Goal: Task Accomplishment & Management: Complete application form

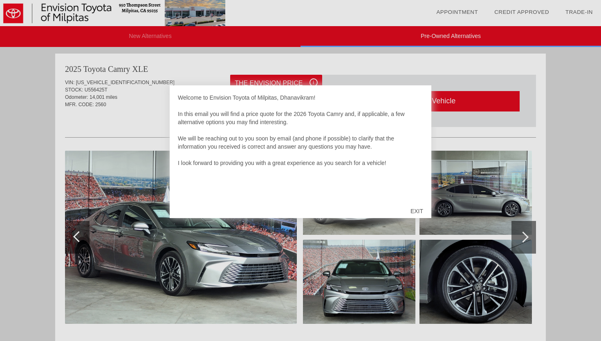
click at [410, 208] on div "EXIT" at bounding box center [416, 211] width 29 height 25
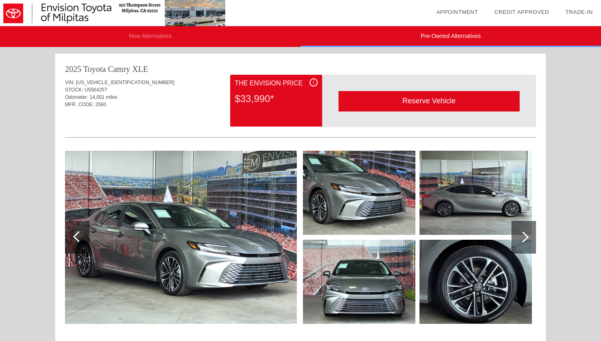
click at [530, 248] on div at bounding box center [523, 237] width 25 height 33
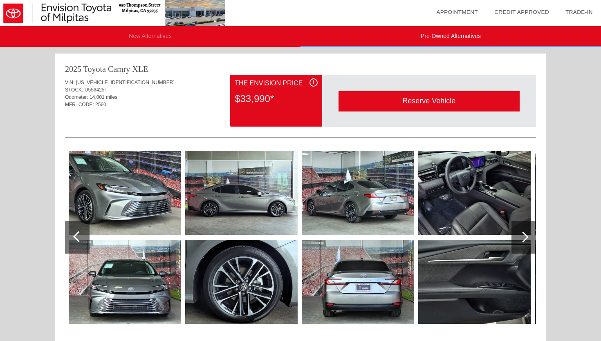
click at [526, 248] on div at bounding box center [523, 237] width 25 height 33
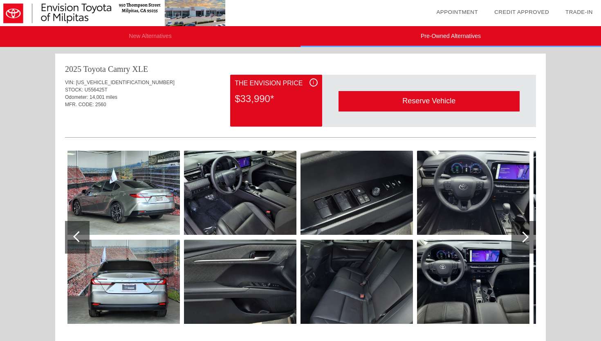
click at [526, 248] on div at bounding box center [523, 237] width 25 height 33
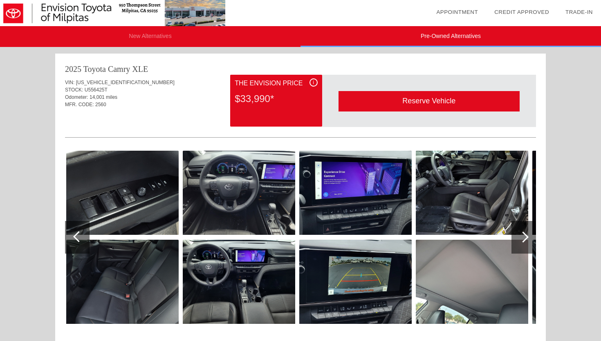
click at [526, 248] on div at bounding box center [523, 237] width 25 height 33
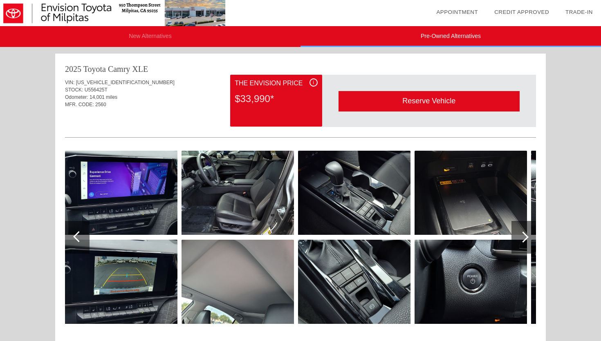
click at [526, 248] on div at bounding box center [523, 237] width 25 height 33
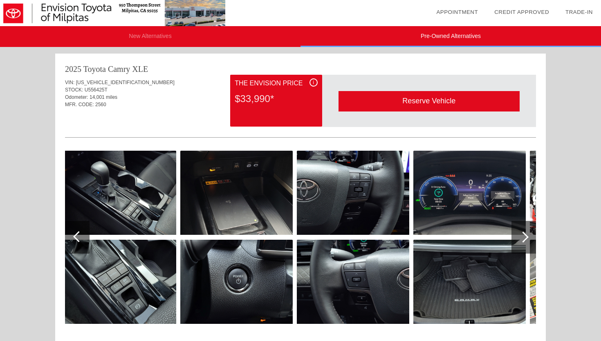
click at [526, 248] on div at bounding box center [523, 237] width 25 height 33
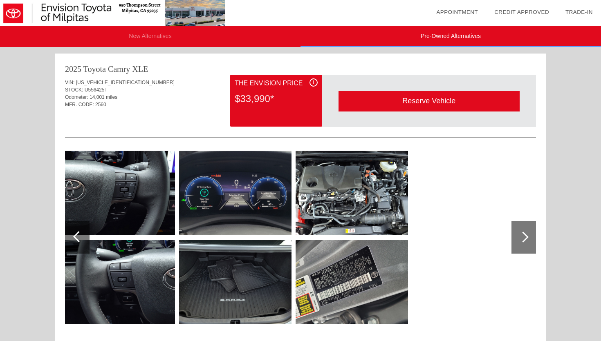
click at [526, 248] on div at bounding box center [523, 237] width 25 height 33
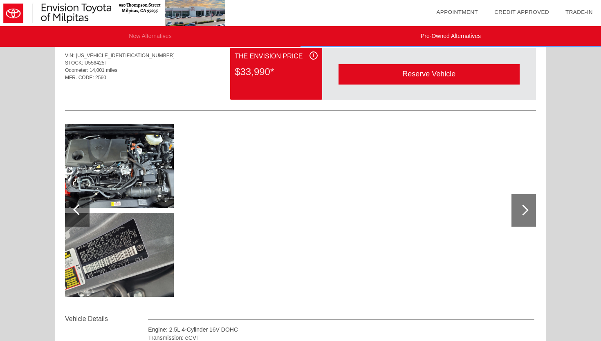
scroll to position [26, 0]
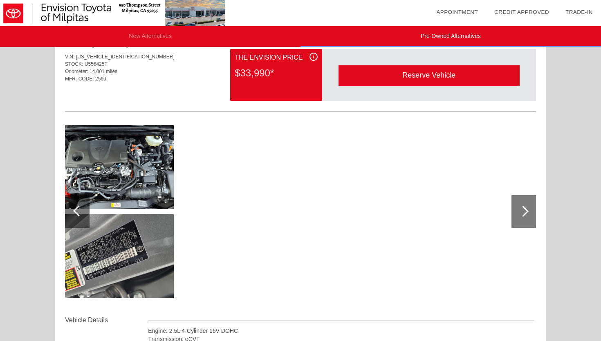
click at [68, 206] on div at bounding box center [77, 211] width 25 height 33
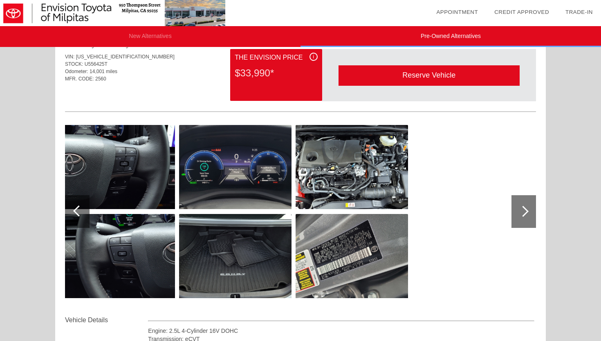
click at [68, 206] on div at bounding box center [77, 211] width 25 height 33
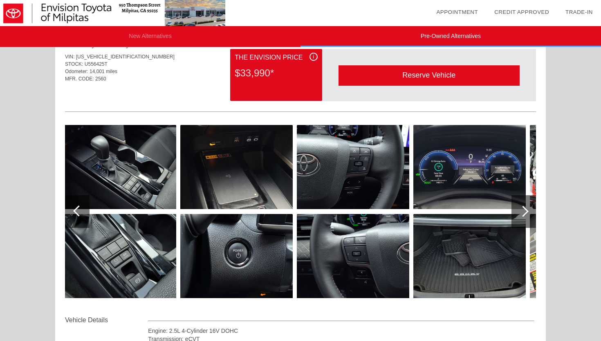
click at [68, 206] on div at bounding box center [77, 211] width 25 height 33
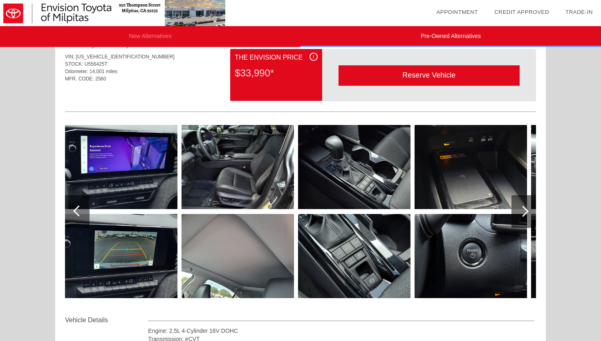
click at [68, 206] on div at bounding box center [77, 211] width 25 height 33
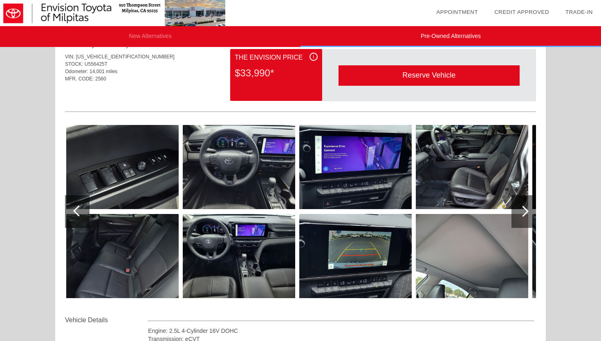
click at [68, 206] on div at bounding box center [77, 211] width 25 height 33
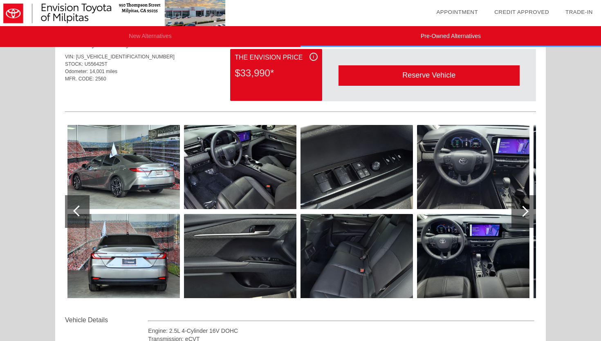
click at [68, 206] on div at bounding box center [77, 211] width 25 height 33
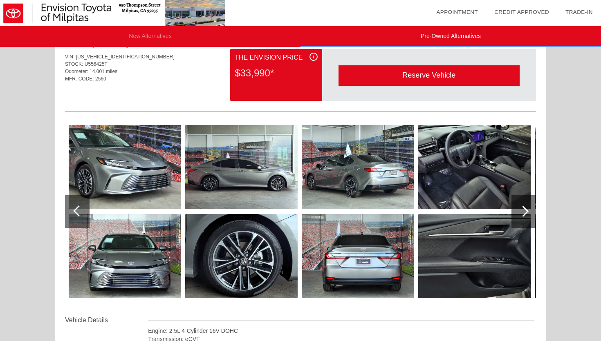
click at [432, 164] on img at bounding box center [474, 167] width 112 height 84
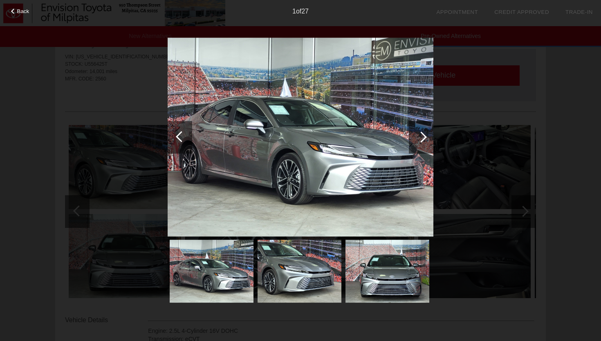
click at [412, 135] on div at bounding box center [421, 137] width 25 height 33
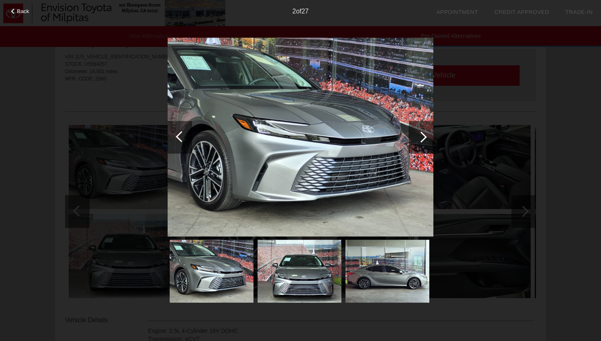
click at [412, 135] on div at bounding box center [421, 137] width 25 height 33
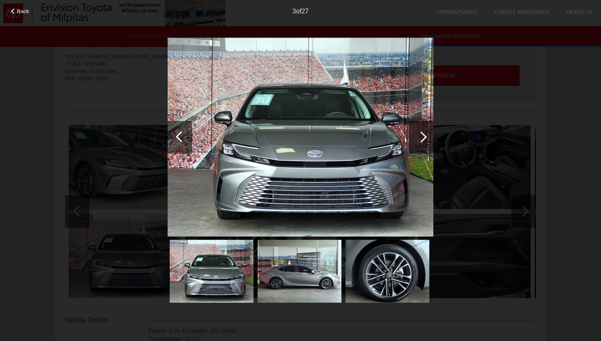
click at [412, 135] on div at bounding box center [421, 137] width 25 height 33
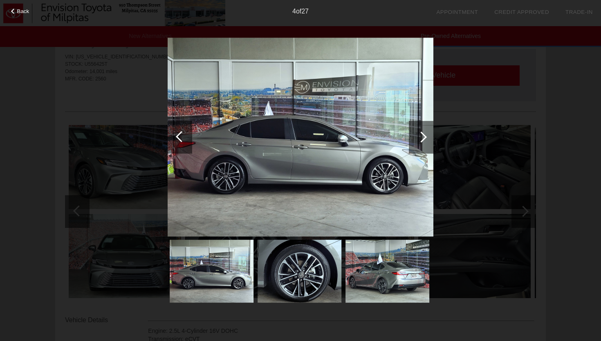
click at [412, 135] on div at bounding box center [421, 137] width 25 height 33
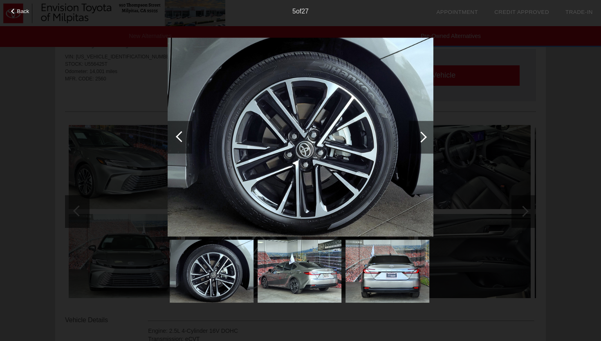
click at [412, 135] on div at bounding box center [421, 137] width 25 height 33
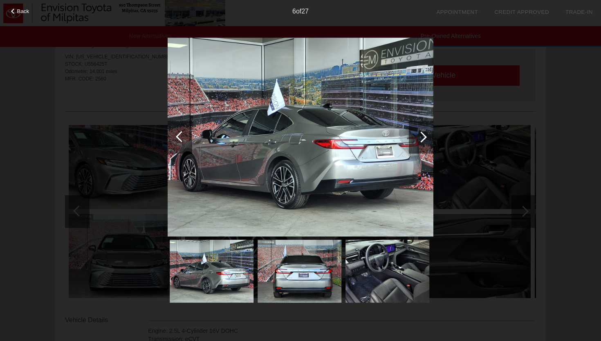
click at [412, 135] on div at bounding box center [421, 137] width 25 height 33
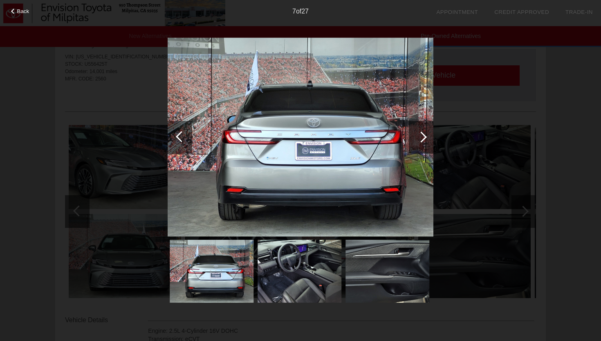
click at [412, 135] on div at bounding box center [421, 137] width 25 height 33
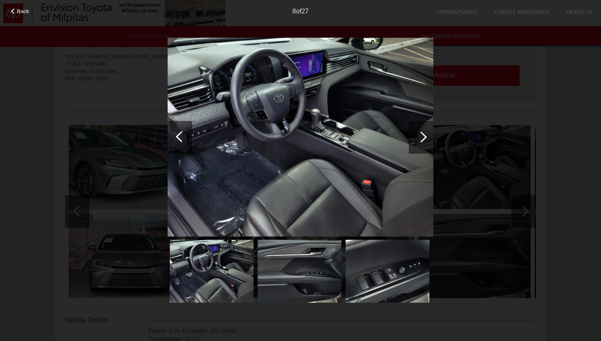
click at [412, 135] on div at bounding box center [421, 137] width 25 height 33
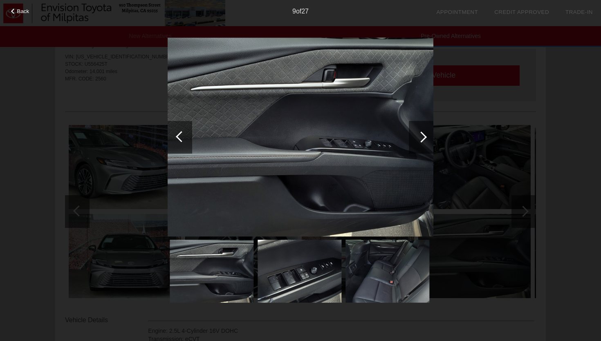
click at [412, 135] on div at bounding box center [421, 137] width 25 height 33
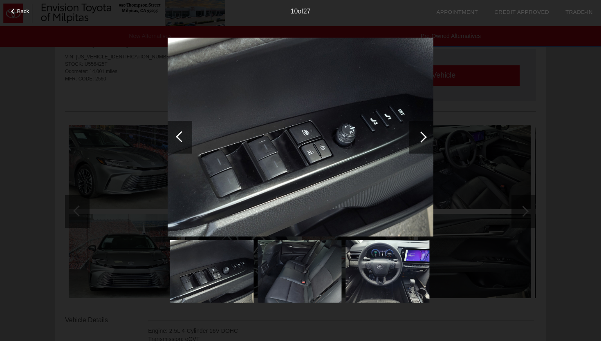
click at [412, 135] on div at bounding box center [421, 137] width 25 height 33
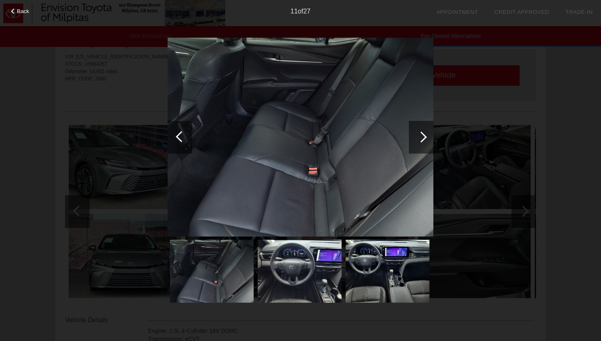
click at [412, 135] on div at bounding box center [421, 137] width 25 height 33
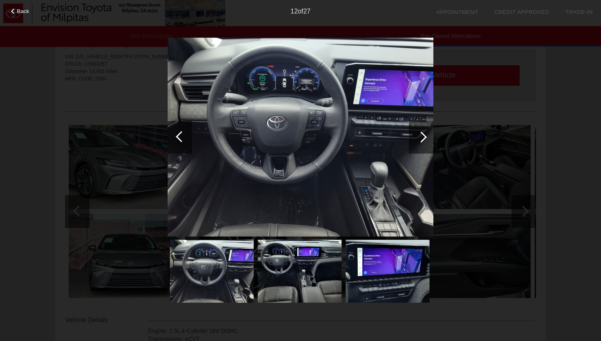
click at [412, 135] on div at bounding box center [421, 137] width 25 height 33
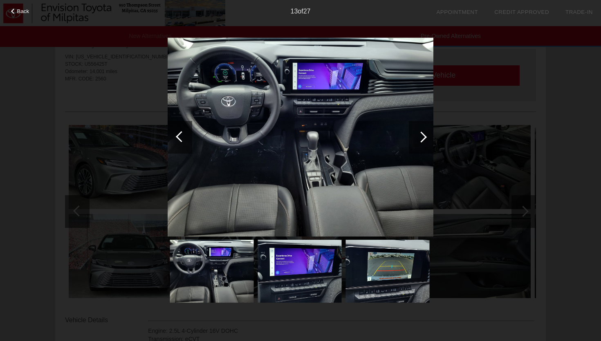
click at [412, 135] on div at bounding box center [421, 137] width 25 height 33
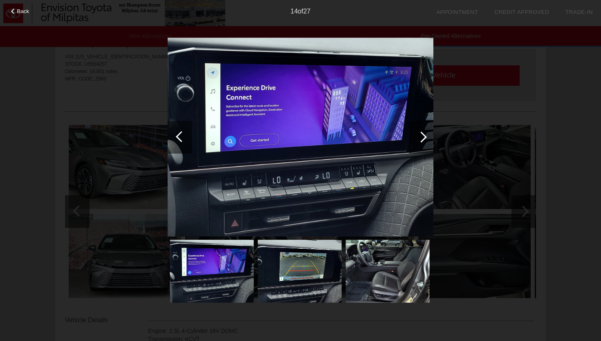
click at [412, 135] on div at bounding box center [421, 137] width 25 height 33
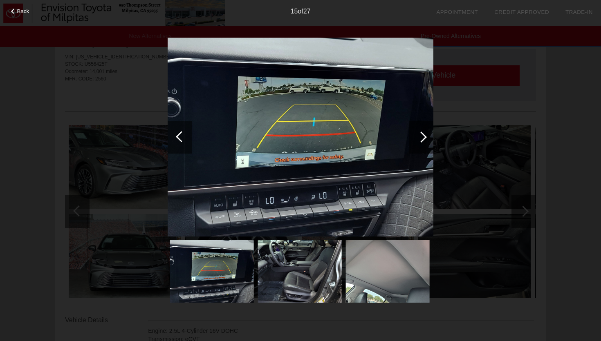
click at [412, 135] on div at bounding box center [421, 137] width 25 height 33
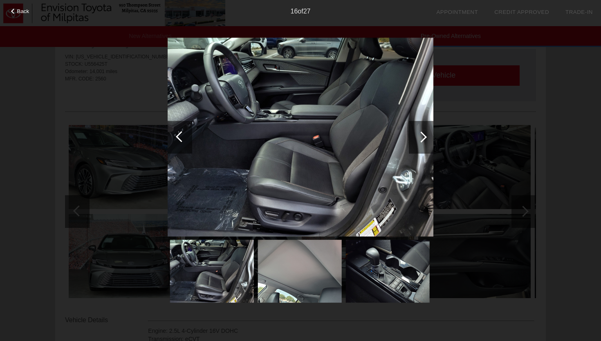
click at [412, 135] on div at bounding box center [421, 137] width 25 height 33
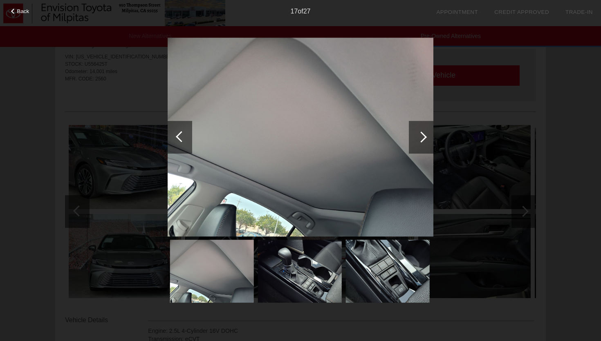
click at [412, 135] on div at bounding box center [421, 137] width 25 height 33
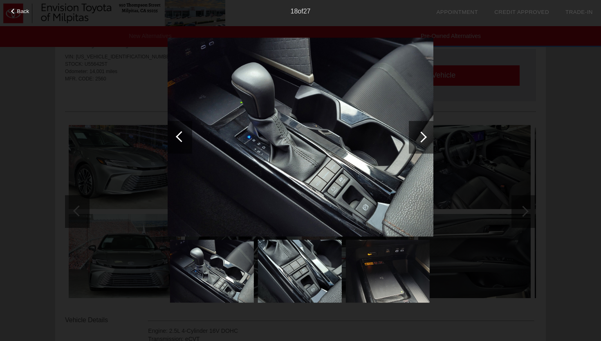
click at [412, 135] on div at bounding box center [421, 137] width 25 height 33
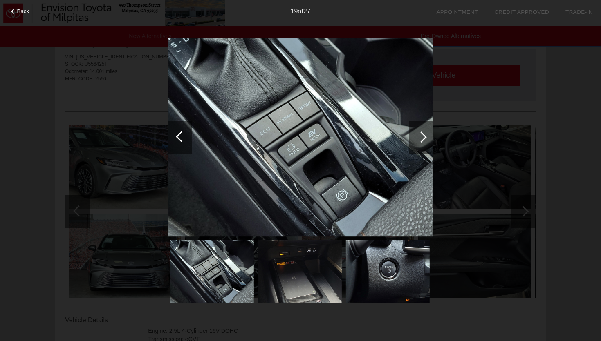
click at [412, 135] on div at bounding box center [421, 137] width 25 height 33
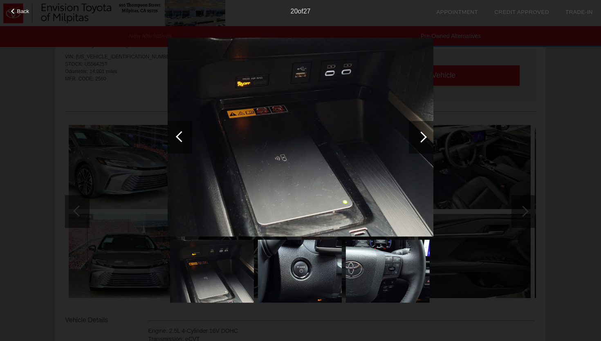
click at [412, 135] on div at bounding box center [421, 137] width 25 height 33
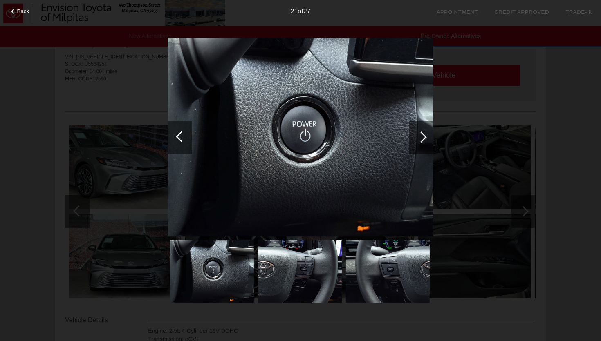
click at [412, 135] on div at bounding box center [421, 137] width 25 height 33
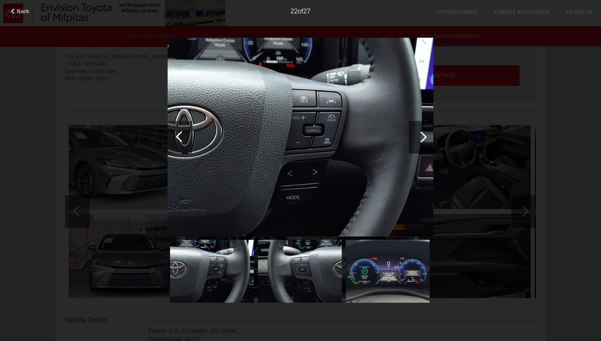
click at [412, 135] on div at bounding box center [421, 137] width 25 height 33
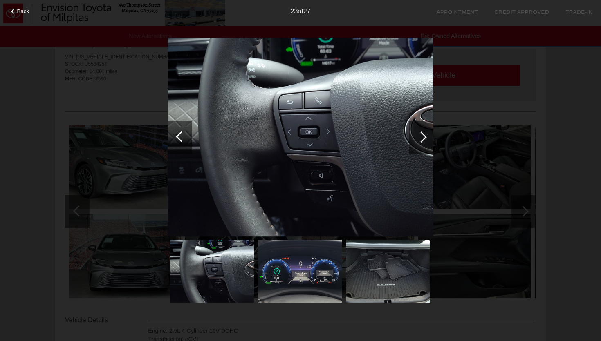
click at [412, 135] on div at bounding box center [421, 137] width 25 height 33
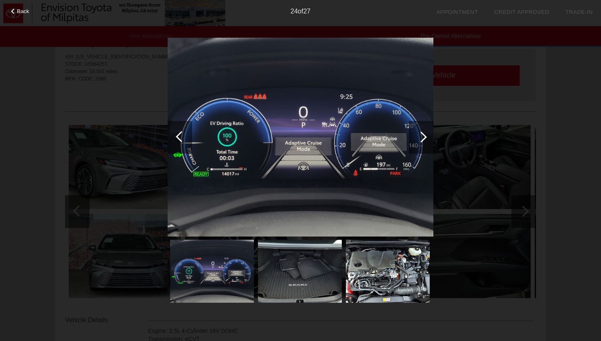
click at [412, 135] on div at bounding box center [421, 137] width 25 height 33
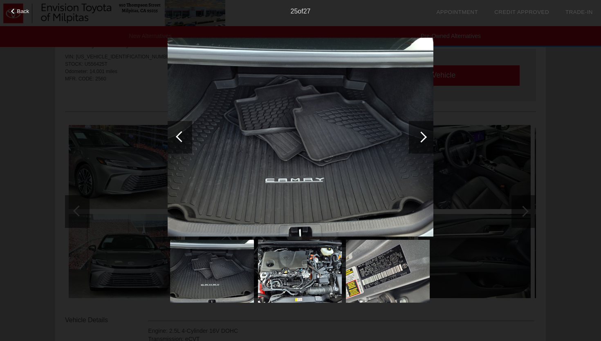
click at [412, 135] on div at bounding box center [421, 137] width 25 height 33
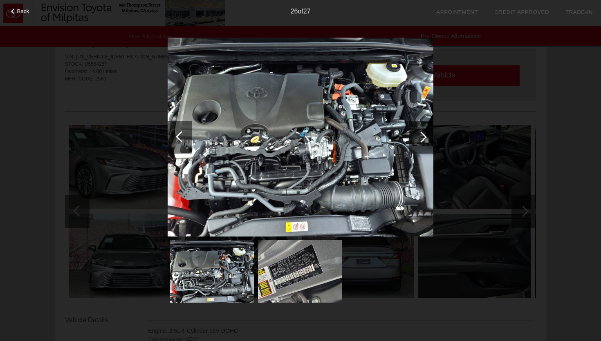
click at [412, 135] on div at bounding box center [421, 137] width 25 height 33
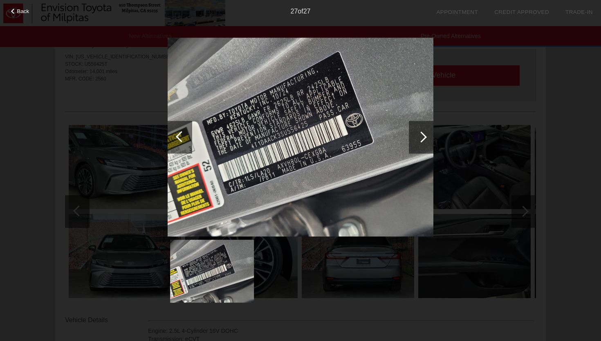
click at [411, 135] on div at bounding box center [421, 137] width 25 height 33
click at [416, 136] on div at bounding box center [421, 137] width 25 height 33
click at [423, 133] on div at bounding box center [421, 137] width 25 height 33
click at [489, 152] on div "Back 27 of 27" at bounding box center [300, 170] width 601 height 341
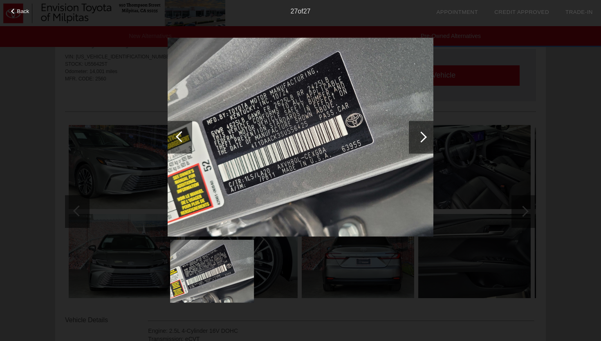
scroll to position [0, 0]
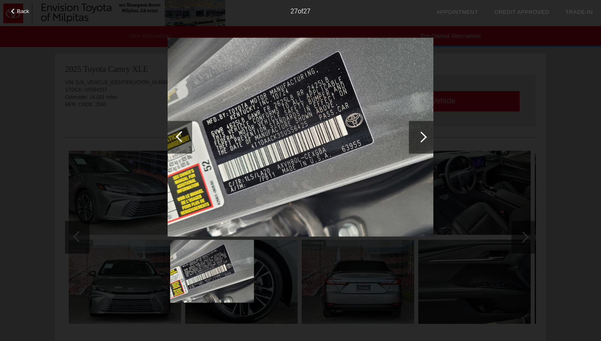
click at [27, 11] on span "Back" at bounding box center [23, 11] width 12 height 6
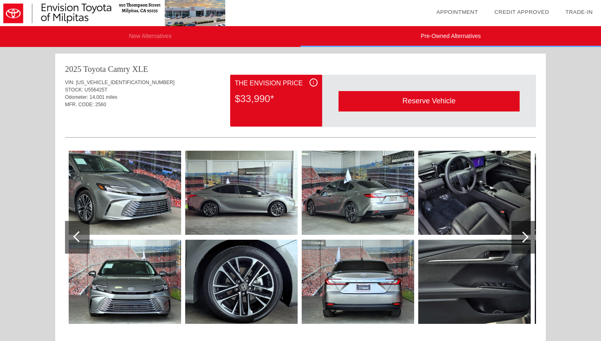
click at [316, 80] on div "i" at bounding box center [313, 82] width 8 height 8
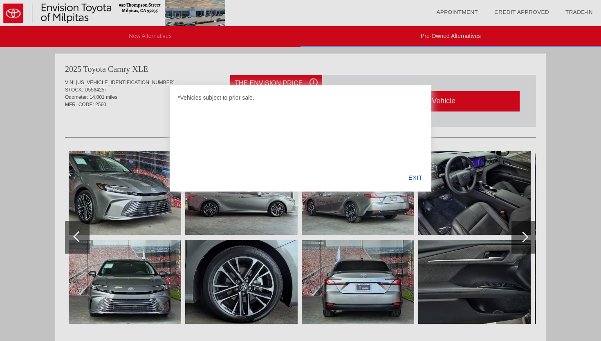
click at [416, 177] on div "EXIT" at bounding box center [415, 178] width 31 height 28
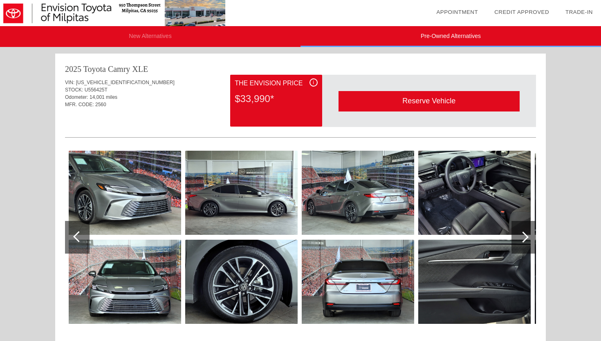
click at [526, 242] on div at bounding box center [523, 237] width 25 height 33
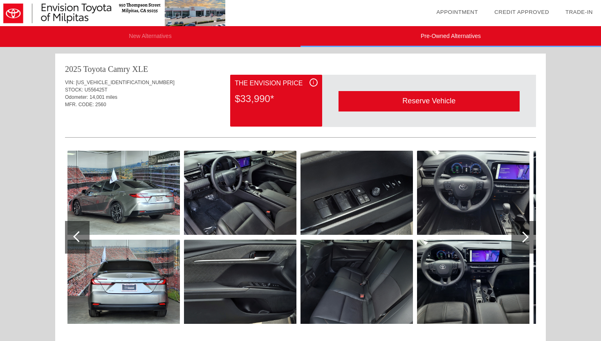
click at [526, 242] on div at bounding box center [523, 237] width 25 height 33
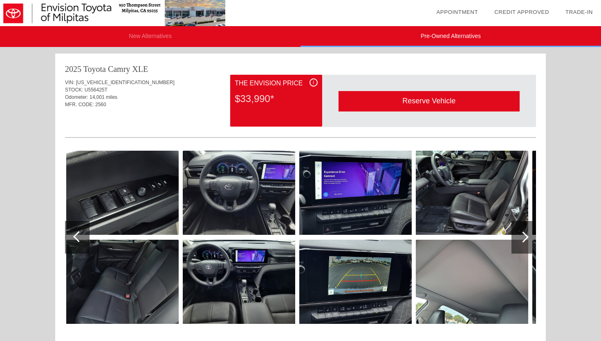
click at [526, 242] on div at bounding box center [523, 237] width 25 height 33
